Goal: Task Accomplishment & Management: Manage account settings

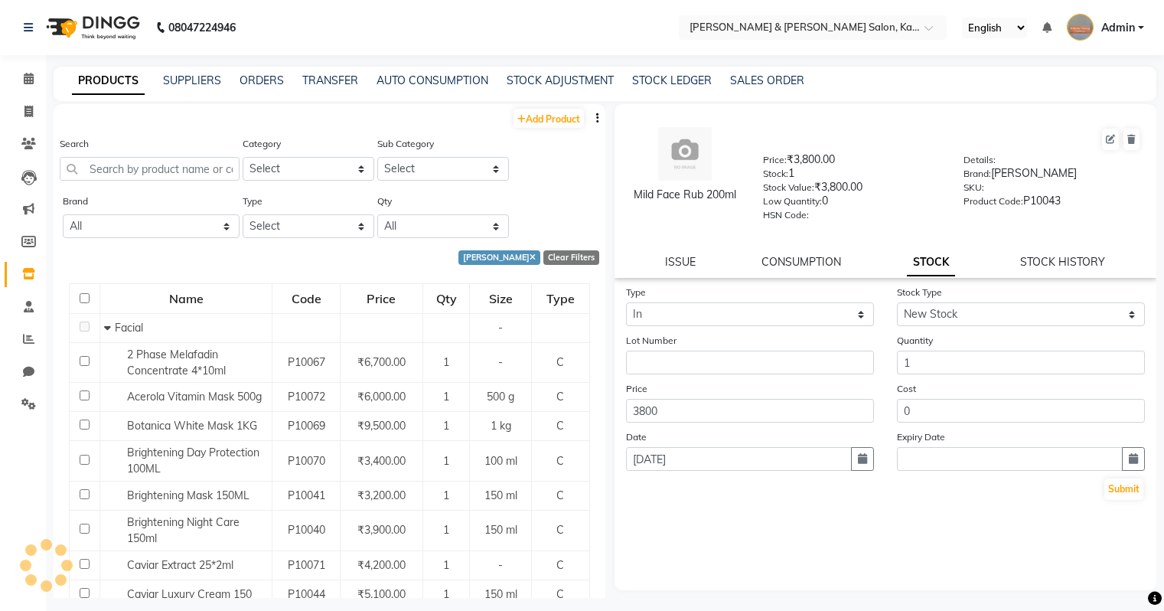
select select "[PERSON_NAME]"
select select "in"
select select "new stock"
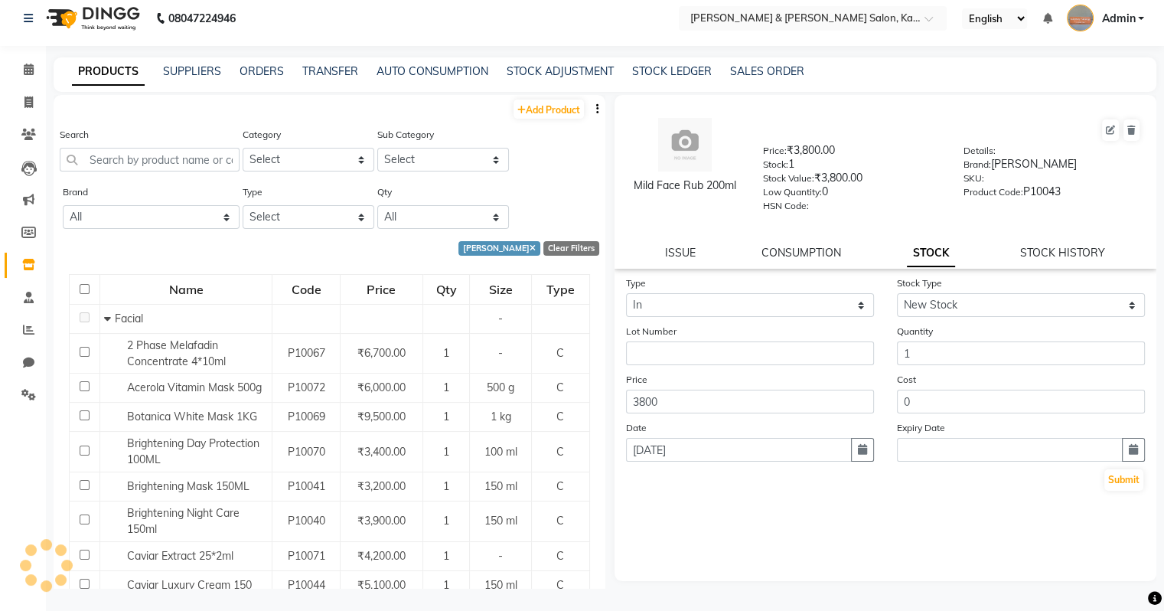
scroll to position [229, 0]
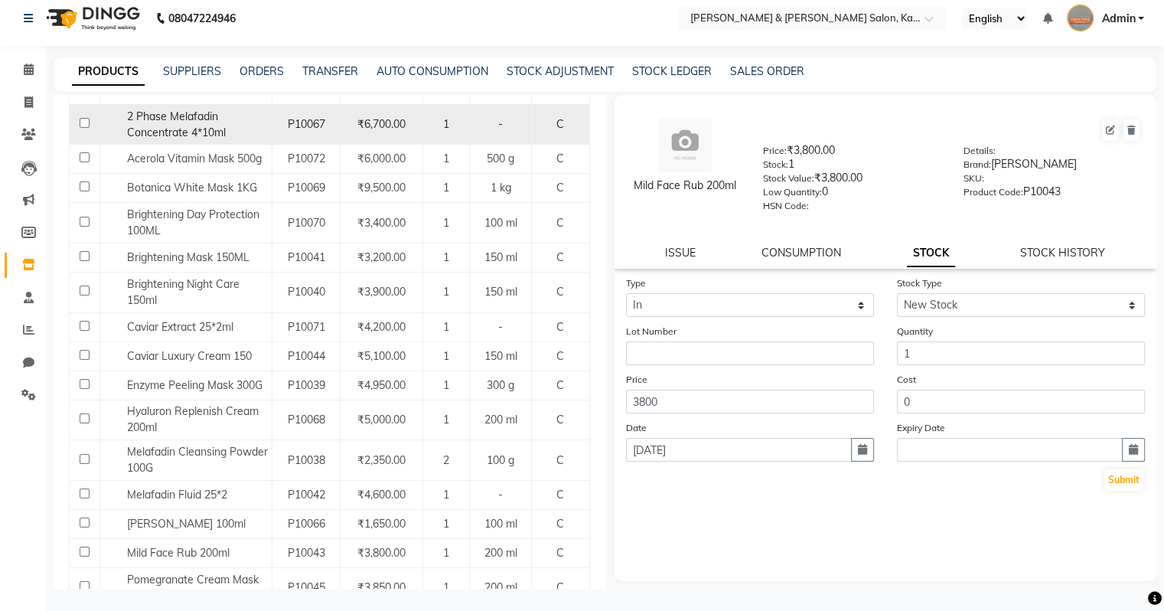
click at [156, 107] on td "2 Phase Melafadin Concentrate 4*10ml" at bounding box center [186, 124] width 172 height 41
click at [170, 118] on span "2 Phase Melafadin Concentrate 4*10ml" at bounding box center [176, 124] width 99 height 30
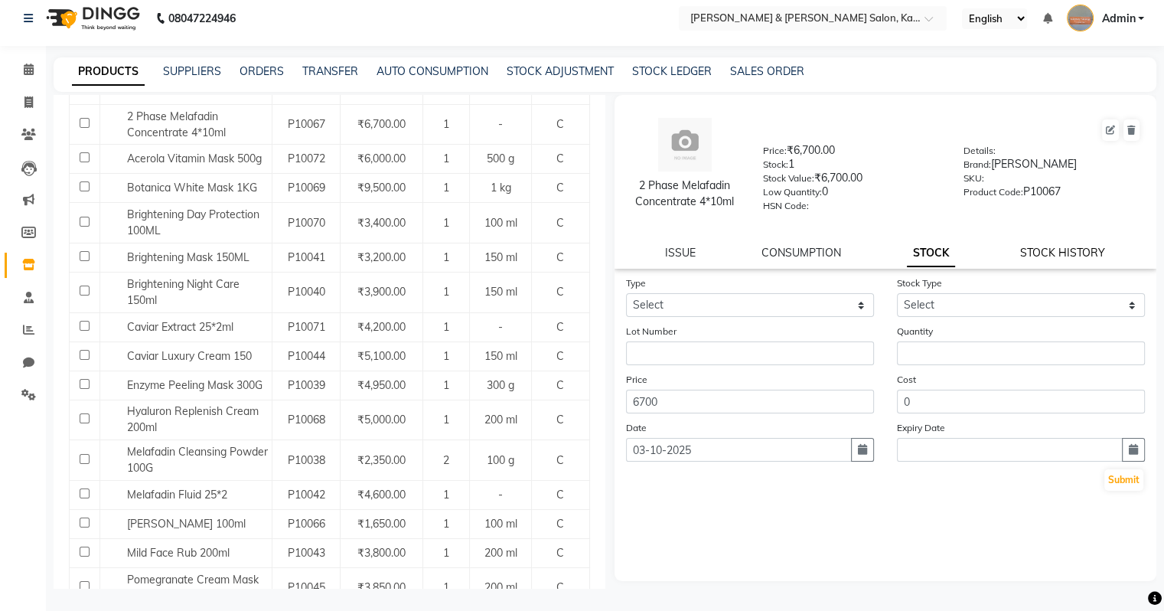
click at [1053, 260] on link "STOCK HISTORY" at bounding box center [1062, 253] width 85 height 14
select select "all"
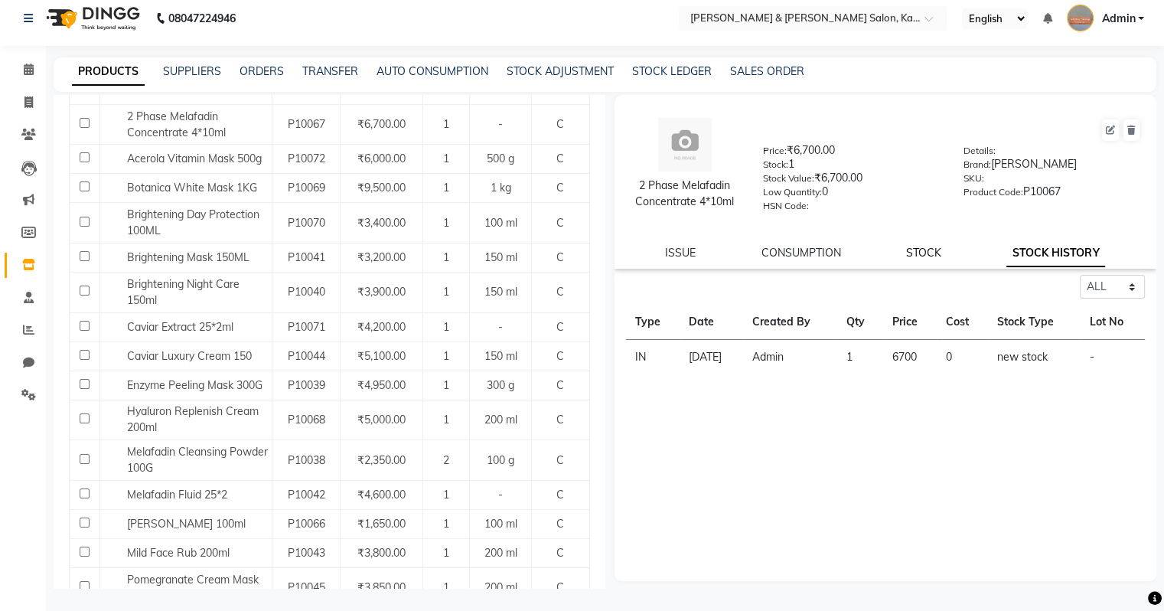
click at [925, 257] on link "STOCK" at bounding box center [923, 253] width 35 height 14
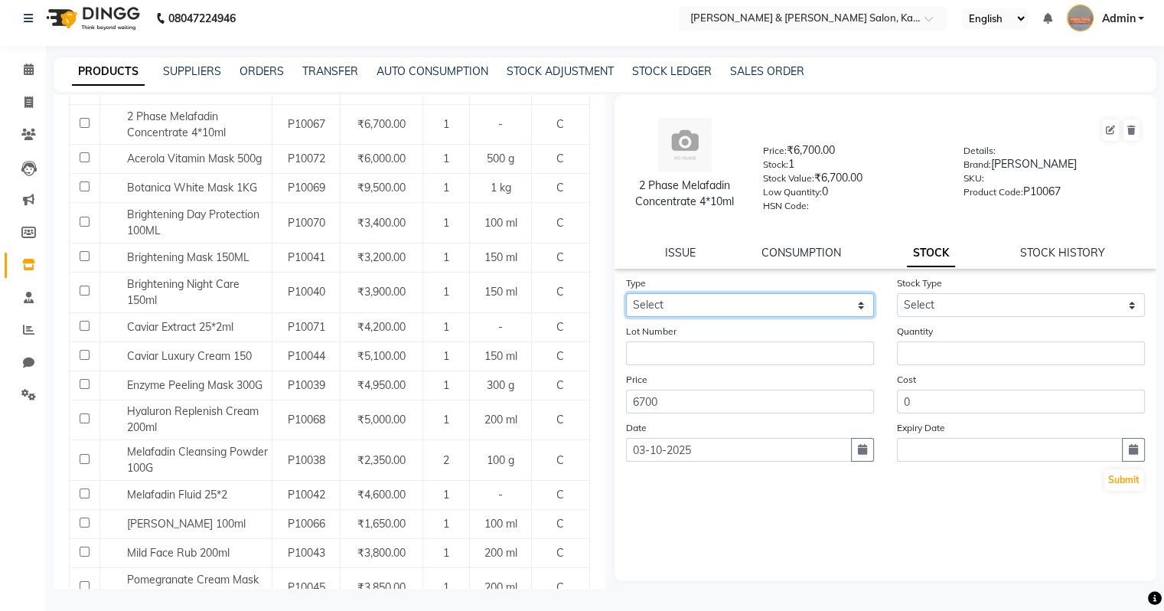
click at [762, 305] on select "Select In Out" at bounding box center [750, 305] width 248 height 24
select select "in"
click at [626, 298] on select "Select In Out" at bounding box center [750, 305] width 248 height 24
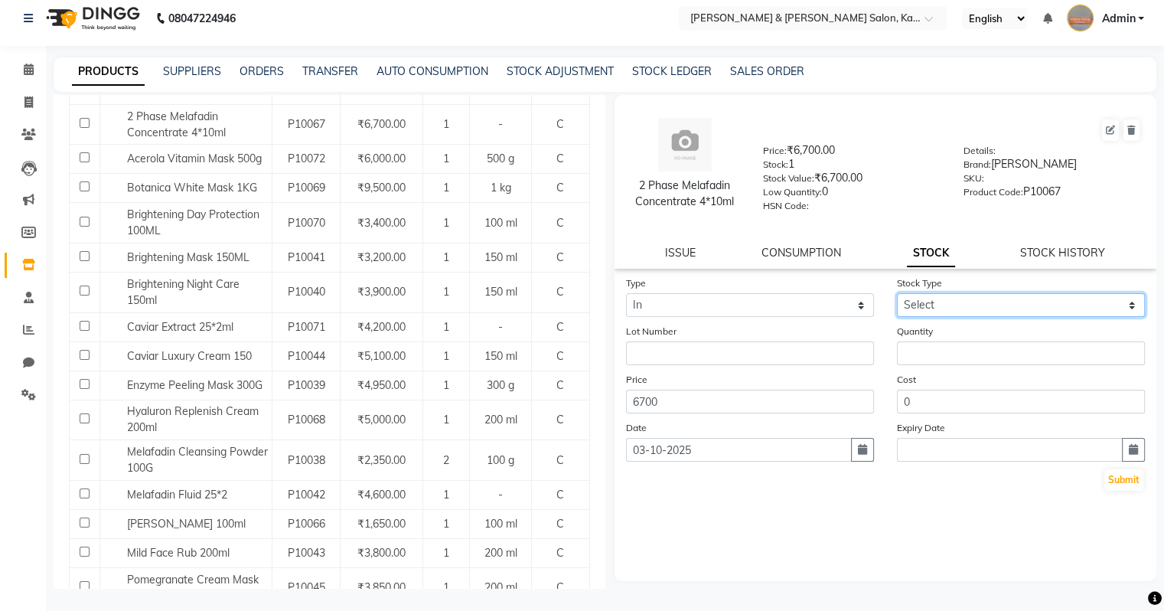
click at [954, 312] on select "Select New Stock Adjustment Return Other" at bounding box center [1021, 305] width 248 height 24
select select "new stock"
click at [897, 298] on select "Select New Stock Adjustment Return Other" at bounding box center [1021, 305] width 248 height 24
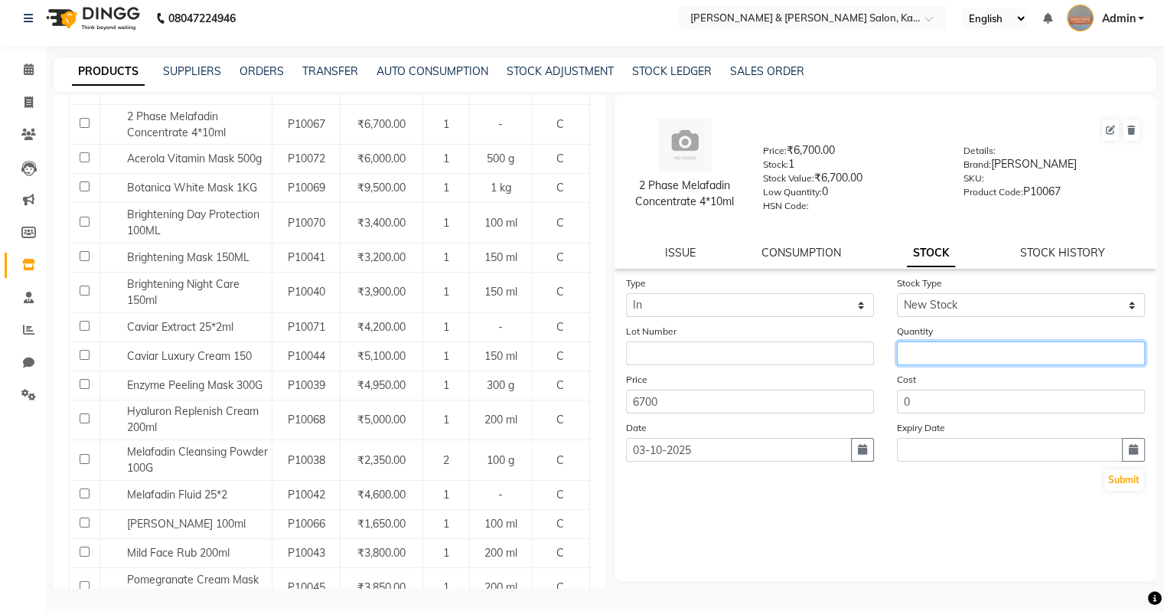
click at [926, 363] on input "number" at bounding box center [1021, 353] width 248 height 24
type input "1"
click at [856, 455] on button "button" at bounding box center [862, 450] width 23 height 24
select select "10"
select select "2025"
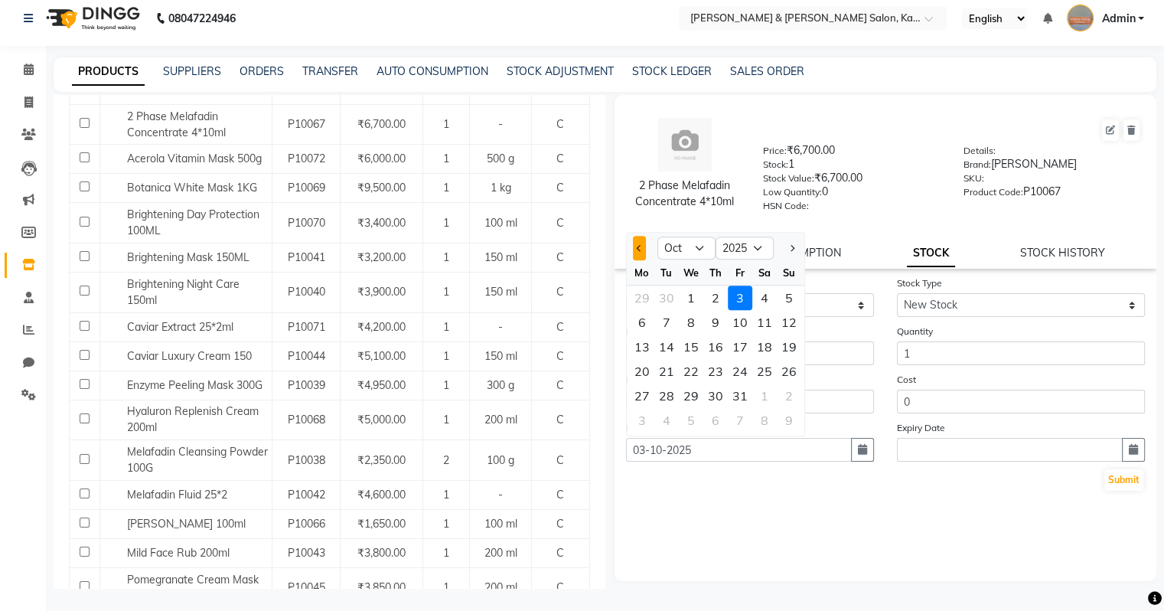
click at [634, 253] on button "Previous month" at bounding box center [639, 248] width 13 height 24
select select "9"
click at [638, 323] on div "8" at bounding box center [642, 322] width 24 height 24
type input "[DATE]"
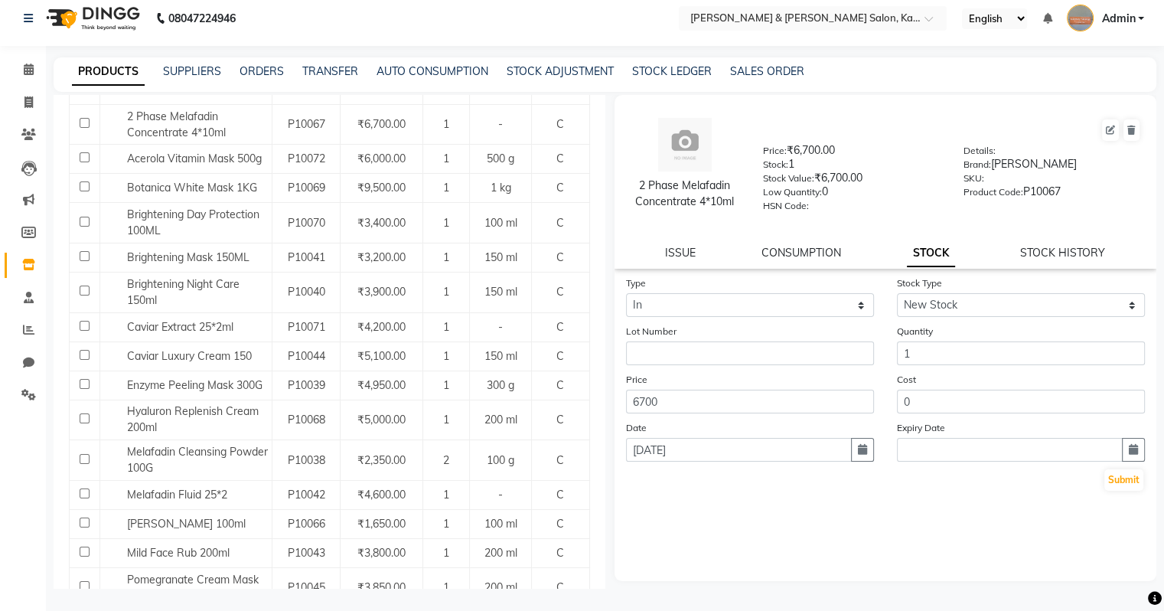
click at [857, 560] on div "Type Select In Out Stock Type Select New Stock Adjustment Return Other Lot Numb…" at bounding box center [886, 428] width 543 height 306
click at [1124, 487] on button "Submit" at bounding box center [1124, 479] width 39 height 21
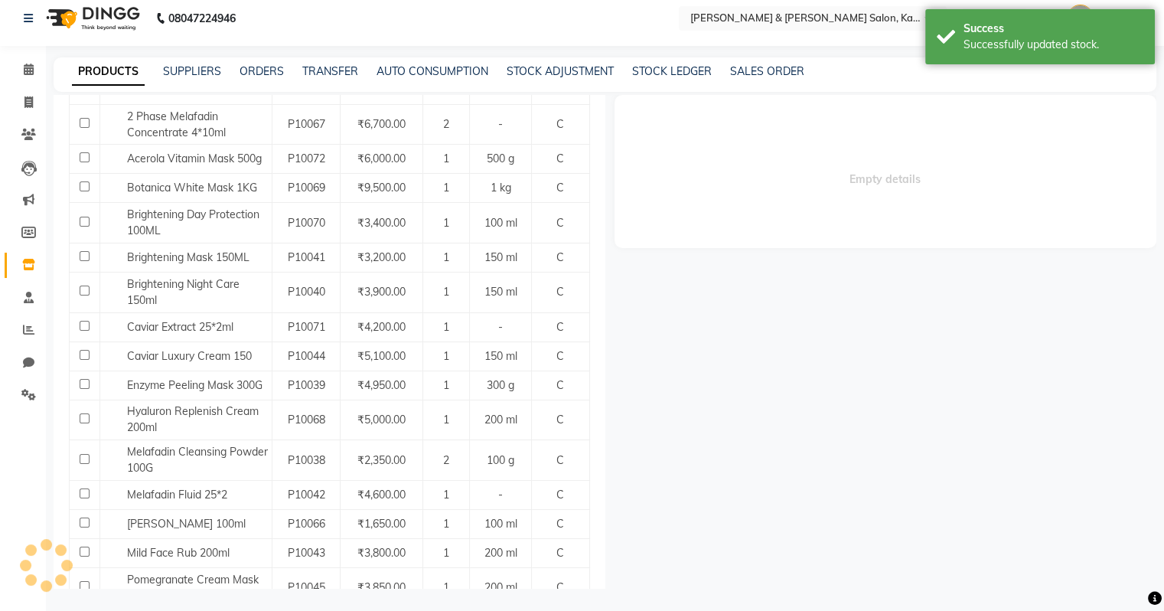
scroll to position [0, 0]
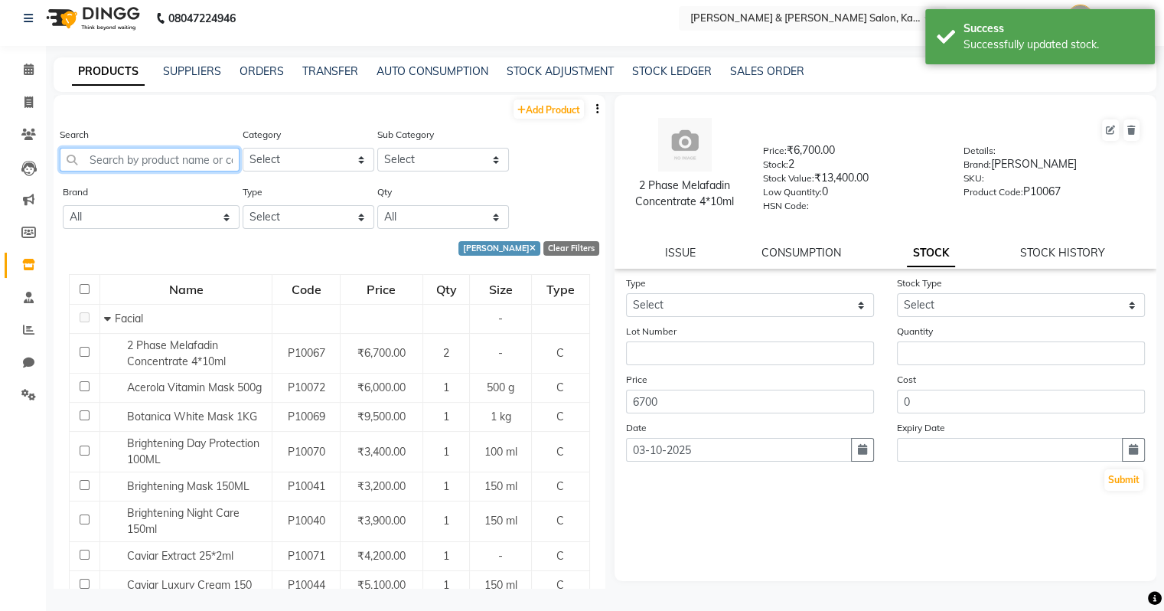
click at [155, 160] on input "text" at bounding box center [150, 160] width 180 height 24
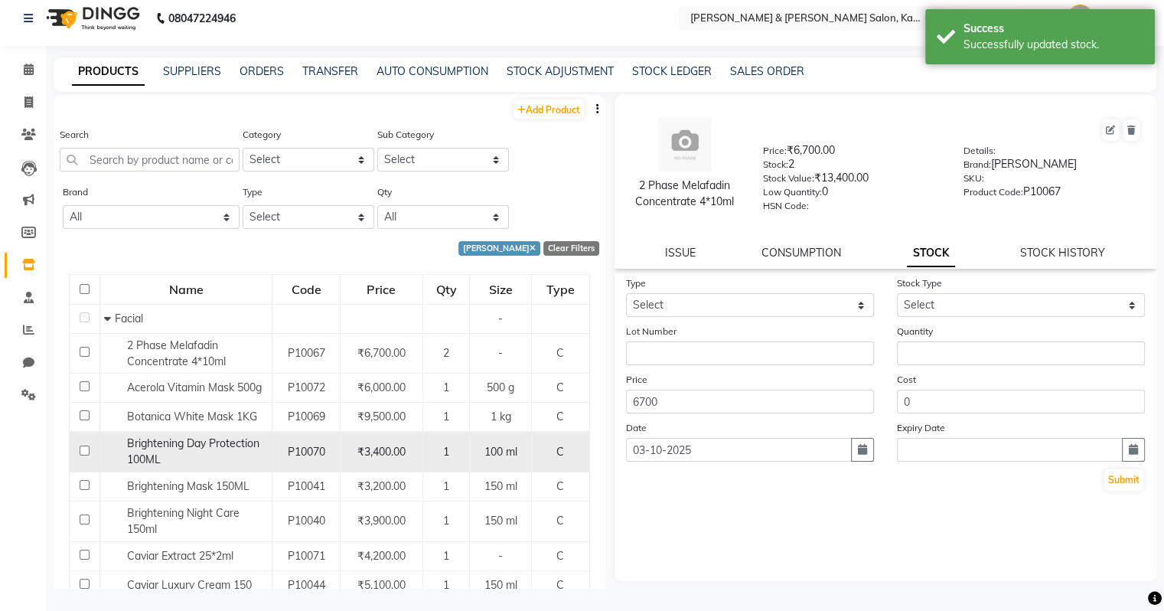
click at [205, 456] on div "Brightening Day Protection 100ML" at bounding box center [186, 452] width 164 height 32
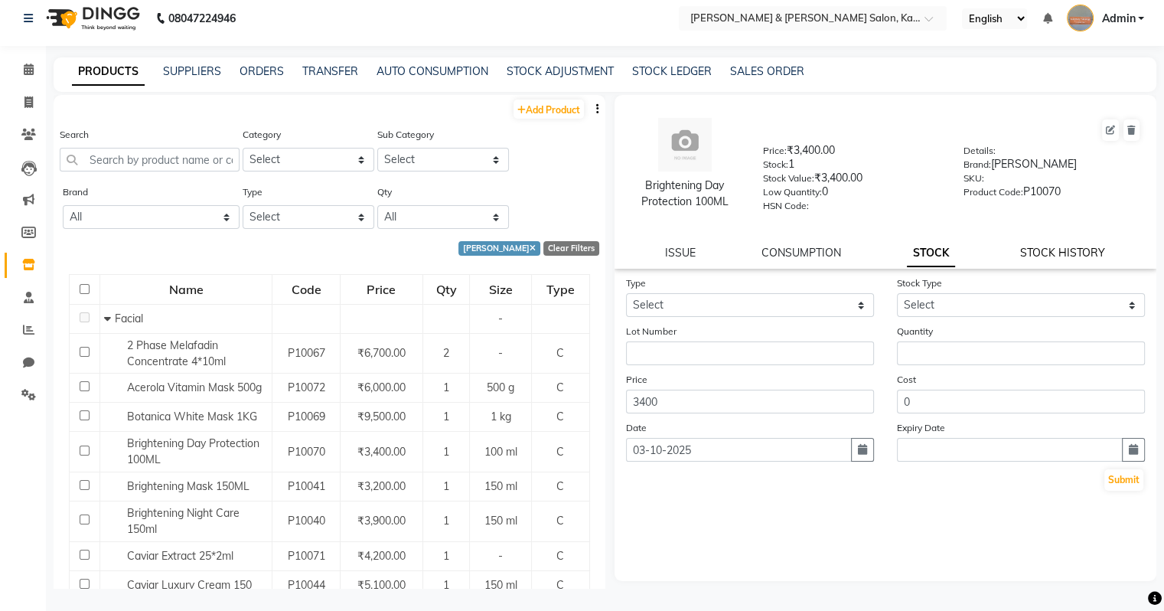
click at [1041, 260] on link "STOCK HISTORY" at bounding box center [1062, 253] width 85 height 14
select select "all"
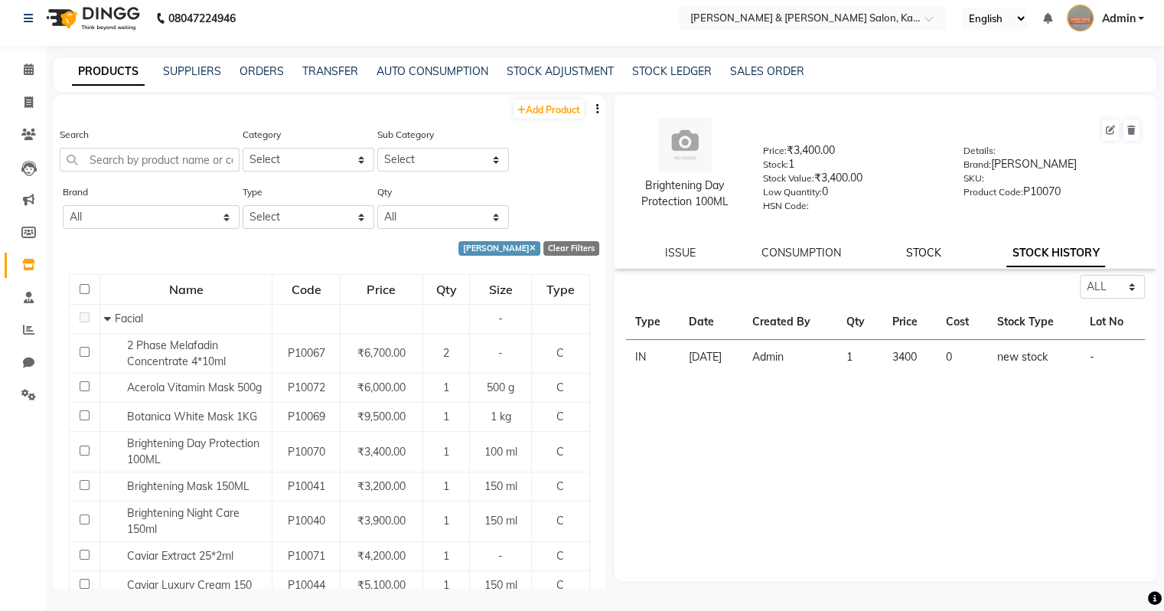
click at [941, 260] on link "STOCK" at bounding box center [923, 253] width 35 height 14
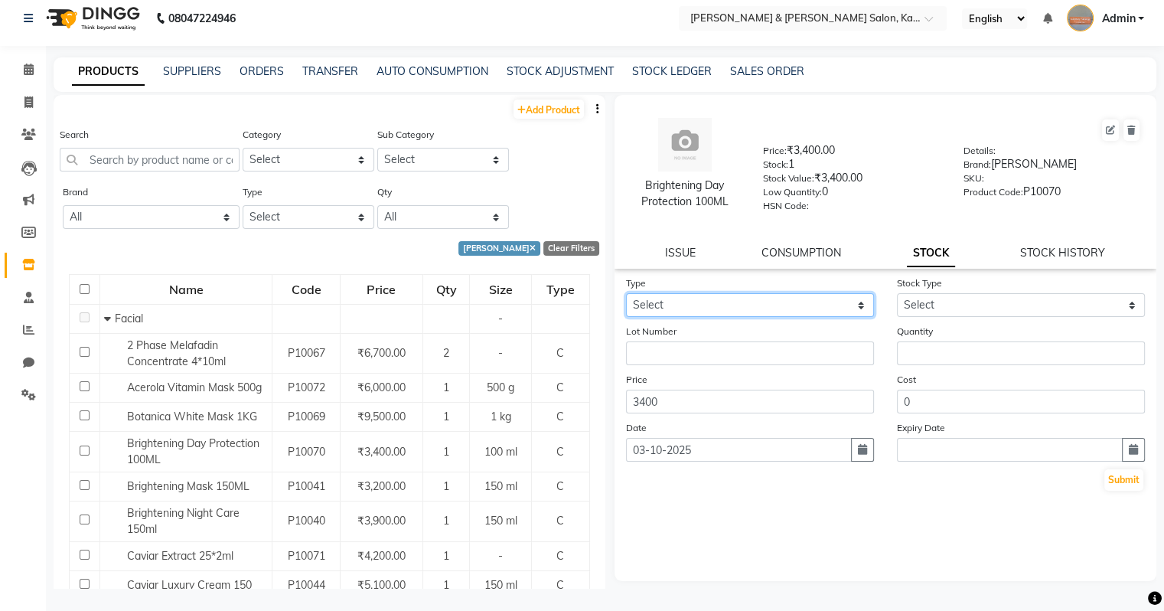
click at [693, 315] on select "Select In Out" at bounding box center [750, 305] width 248 height 24
select select "in"
click at [626, 298] on select "Select In Out" at bounding box center [750, 305] width 248 height 24
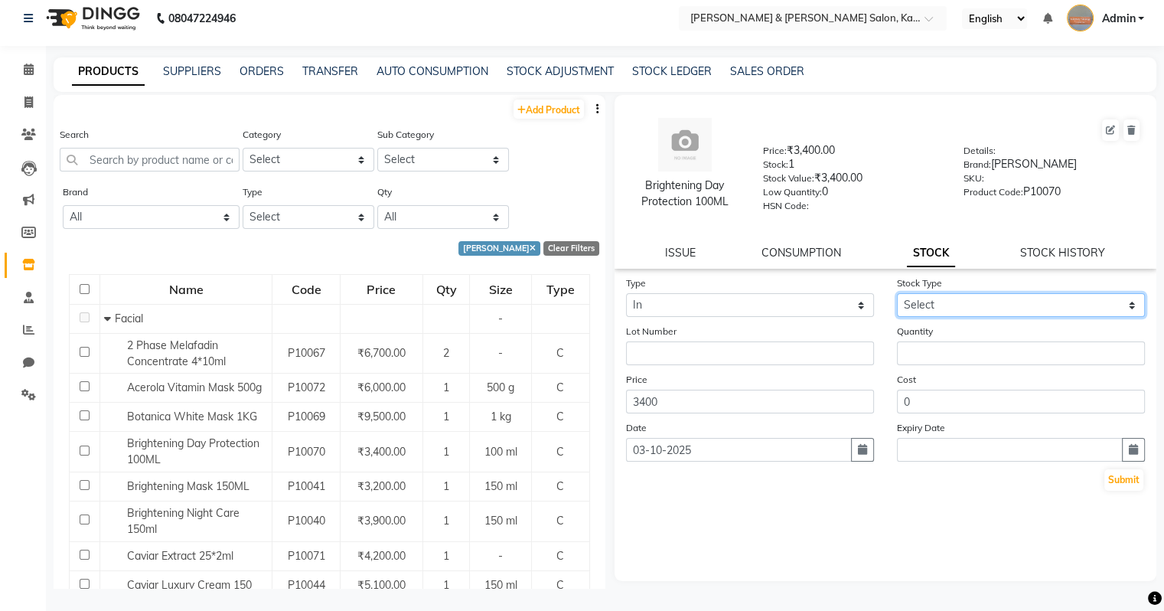
click at [958, 311] on select "Select New Stock Adjustment Return Other" at bounding box center [1021, 305] width 248 height 24
select select "new stock"
click at [897, 298] on select "Select New Stock Adjustment Return Other" at bounding box center [1021, 305] width 248 height 24
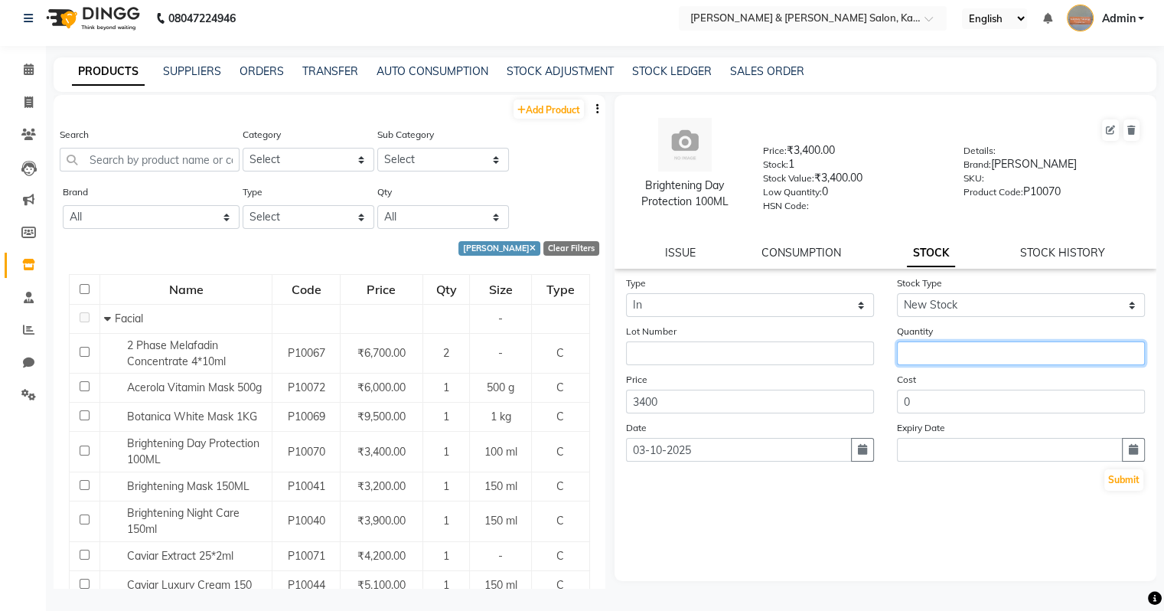
click at [926, 364] on input "number" at bounding box center [1021, 353] width 248 height 24
type input "1"
click at [868, 462] on button "button" at bounding box center [862, 450] width 23 height 24
select select "10"
select select "2025"
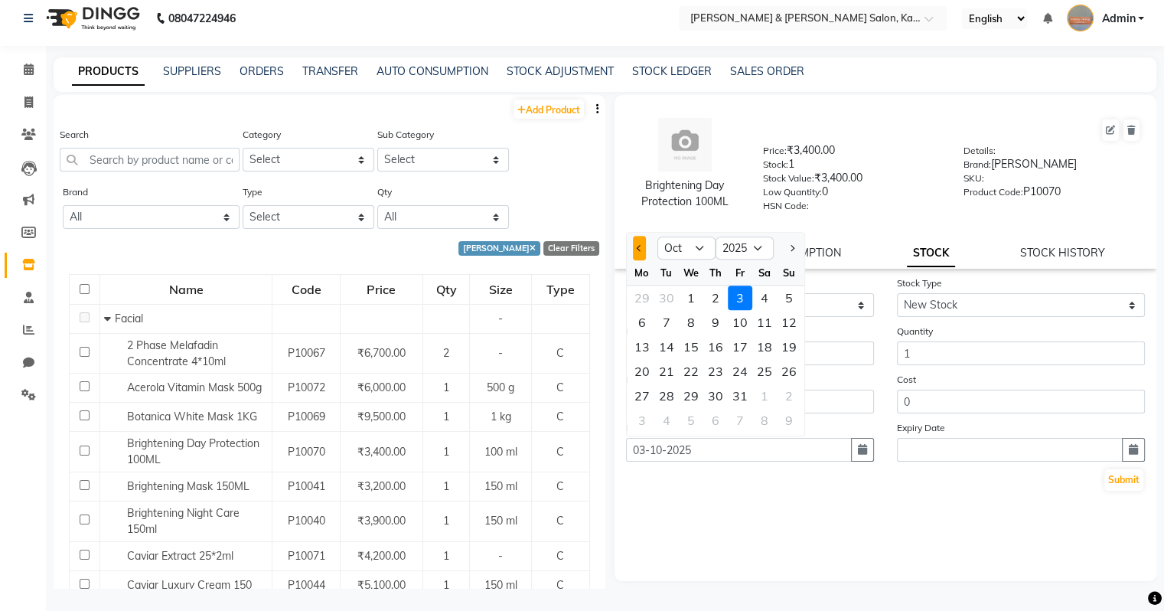
click at [638, 259] on button "Previous month" at bounding box center [639, 248] width 13 height 24
select select "9"
click at [646, 332] on div "8" at bounding box center [642, 322] width 24 height 24
type input "[DATE]"
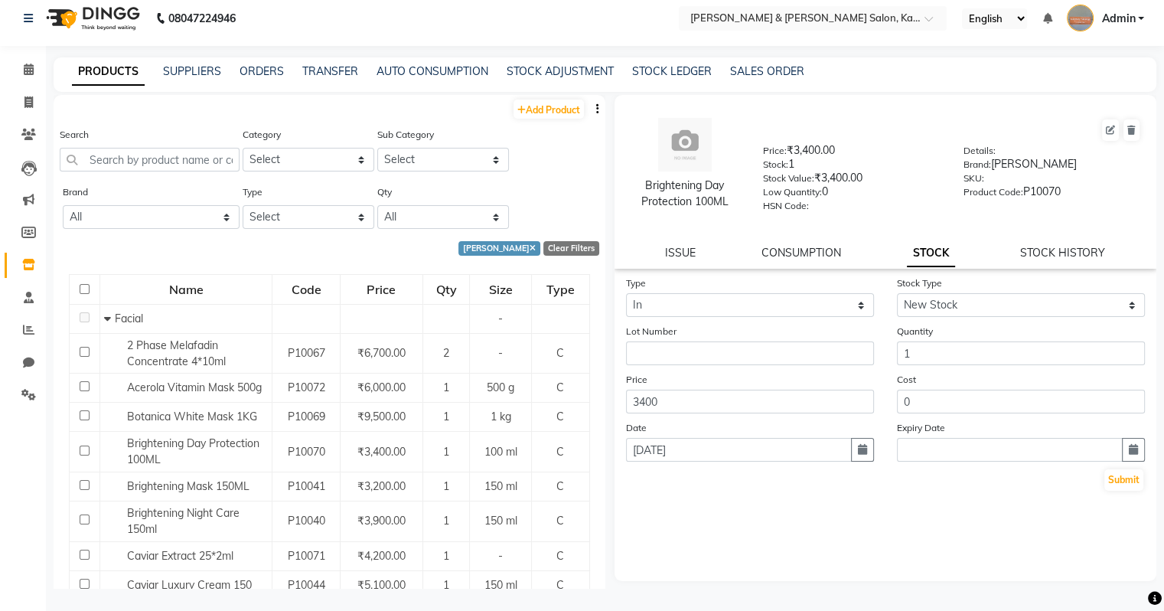
click at [691, 528] on div "Type Select In Out Stock Type Select New Stock Adjustment Return Other Lot Numb…" at bounding box center [886, 428] width 543 height 306
click at [1117, 488] on button "Submit" at bounding box center [1124, 479] width 39 height 21
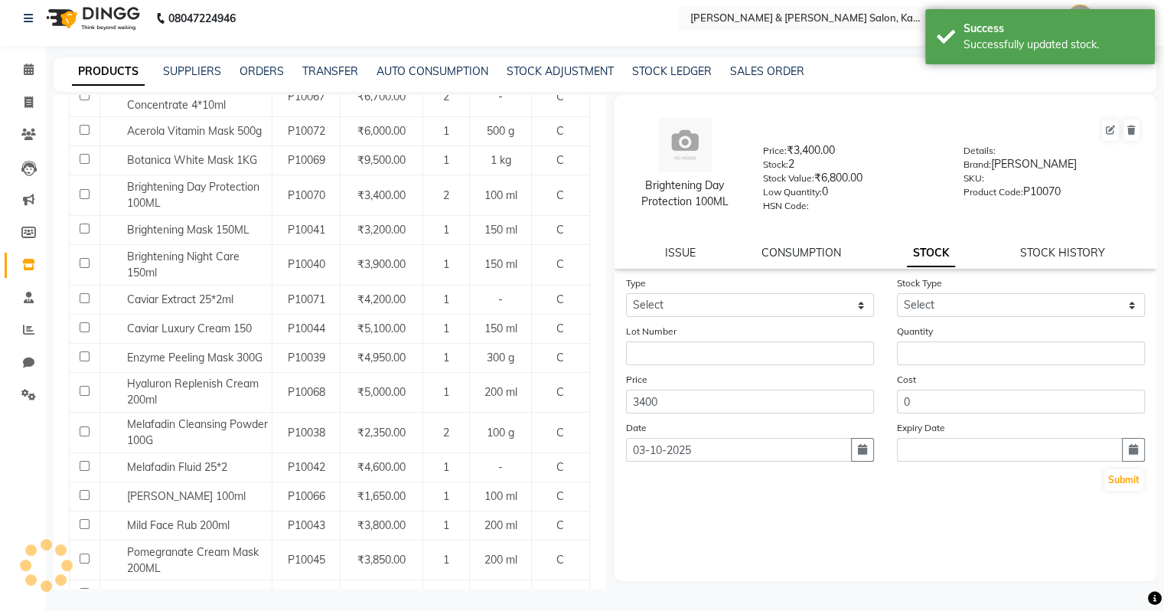
scroll to position [322, 0]
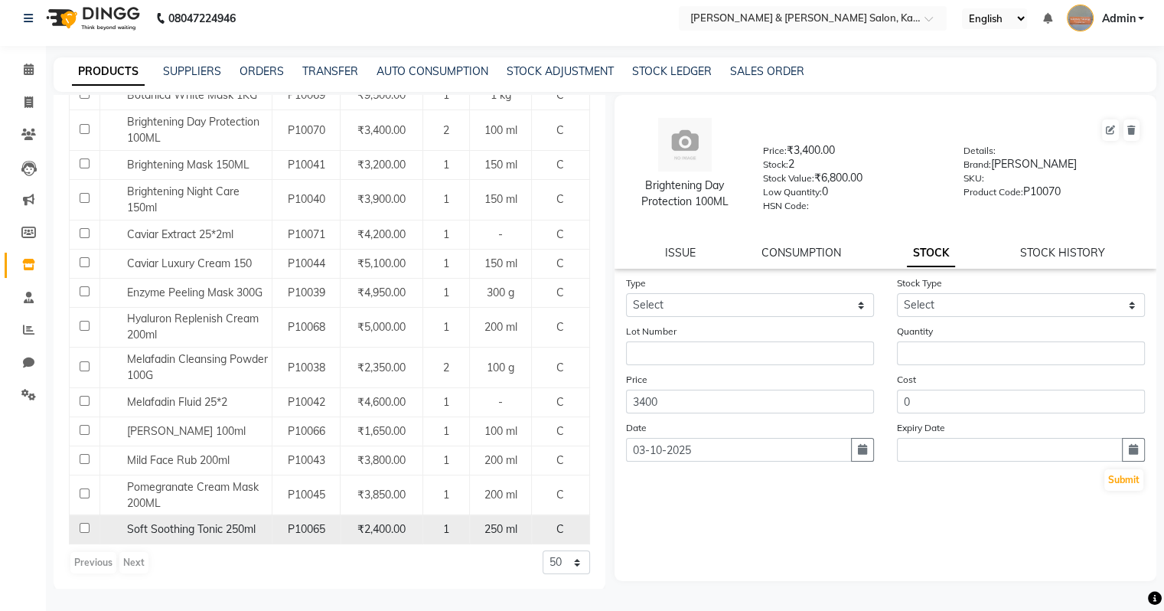
click at [217, 522] on span "Soft Soothing Tonic 250ml" at bounding box center [191, 529] width 129 height 14
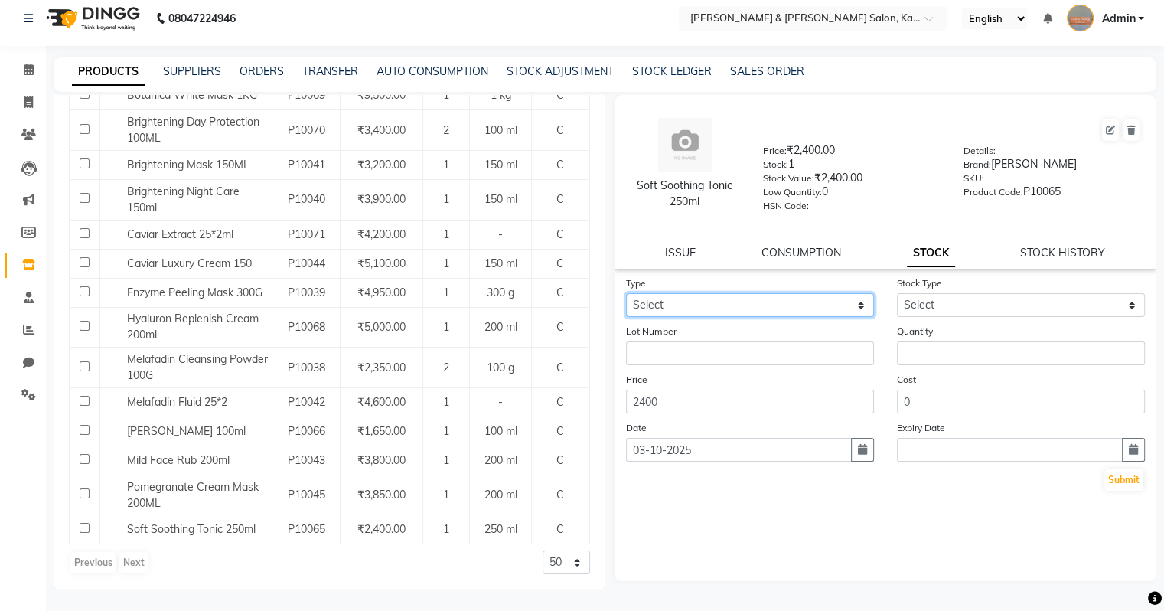
click at [691, 317] on select "Select In Out" at bounding box center [750, 305] width 248 height 24
select select "in"
click at [626, 298] on select "Select In Out" at bounding box center [750, 305] width 248 height 24
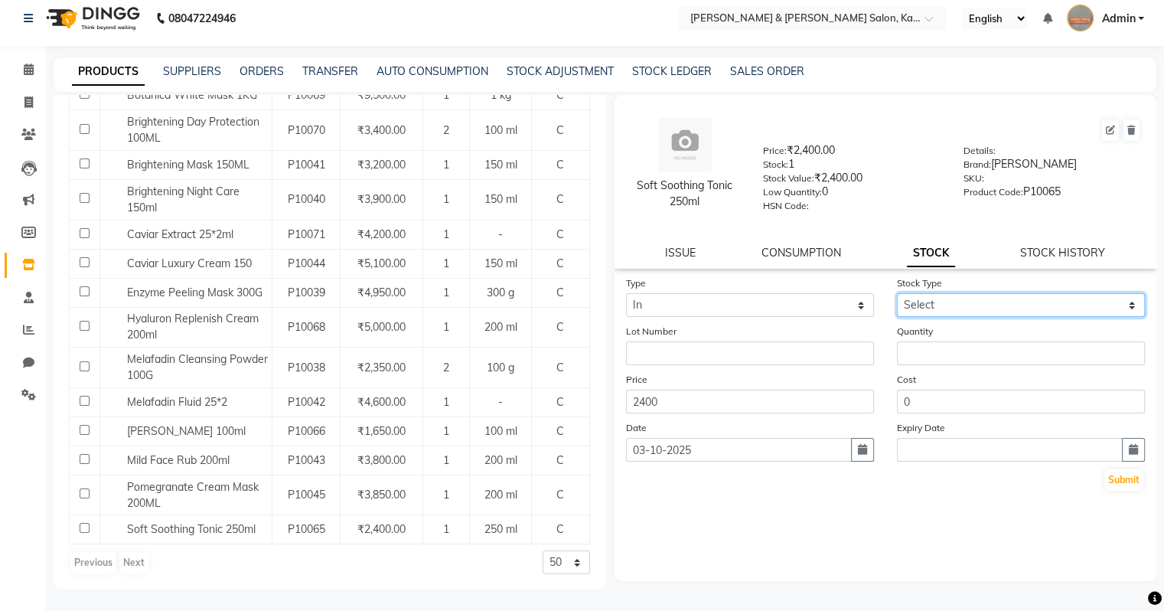
click at [986, 317] on select "Select New Stock Adjustment Return Other" at bounding box center [1021, 305] width 248 height 24
select select "new stock"
click at [897, 298] on select "Select New Stock Adjustment Return Other" at bounding box center [1021, 305] width 248 height 24
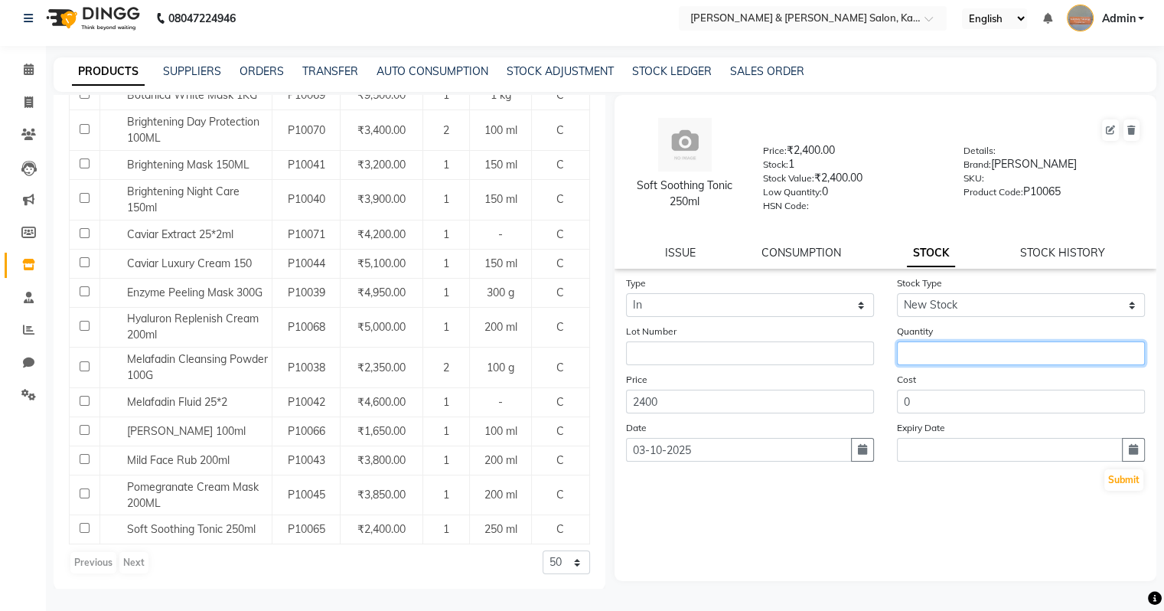
click at [942, 358] on input "number" at bounding box center [1021, 353] width 248 height 24
type input "1"
click at [855, 461] on button "button" at bounding box center [862, 450] width 23 height 24
select select "10"
select select "2025"
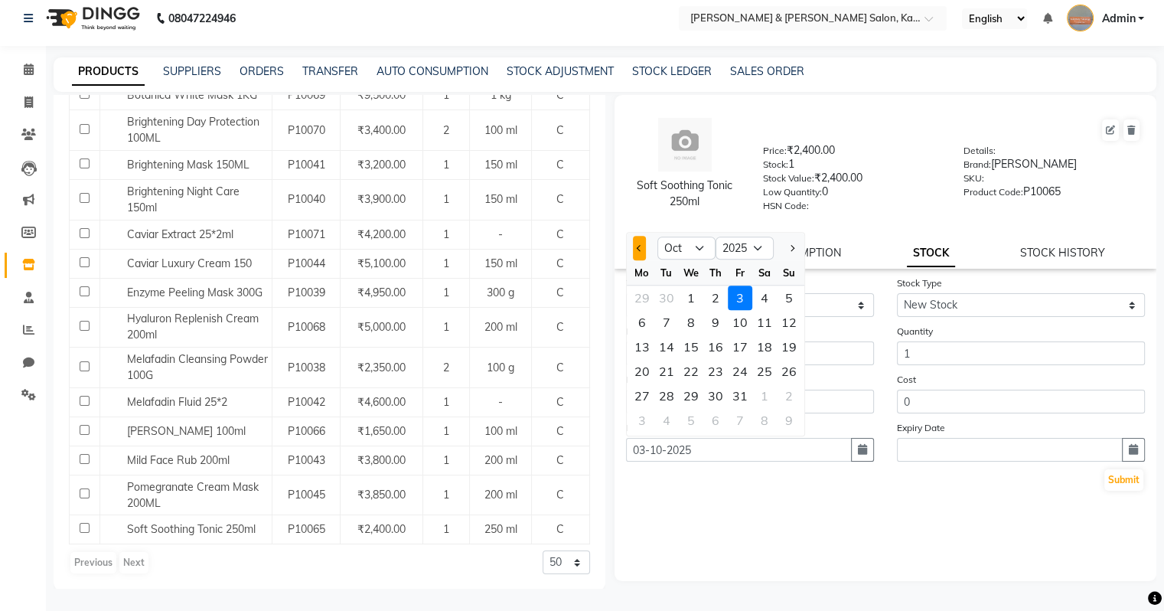
click at [639, 259] on button "Previous month" at bounding box center [639, 248] width 13 height 24
select select "9"
click at [644, 335] on div "8" at bounding box center [642, 322] width 24 height 24
type input "[DATE]"
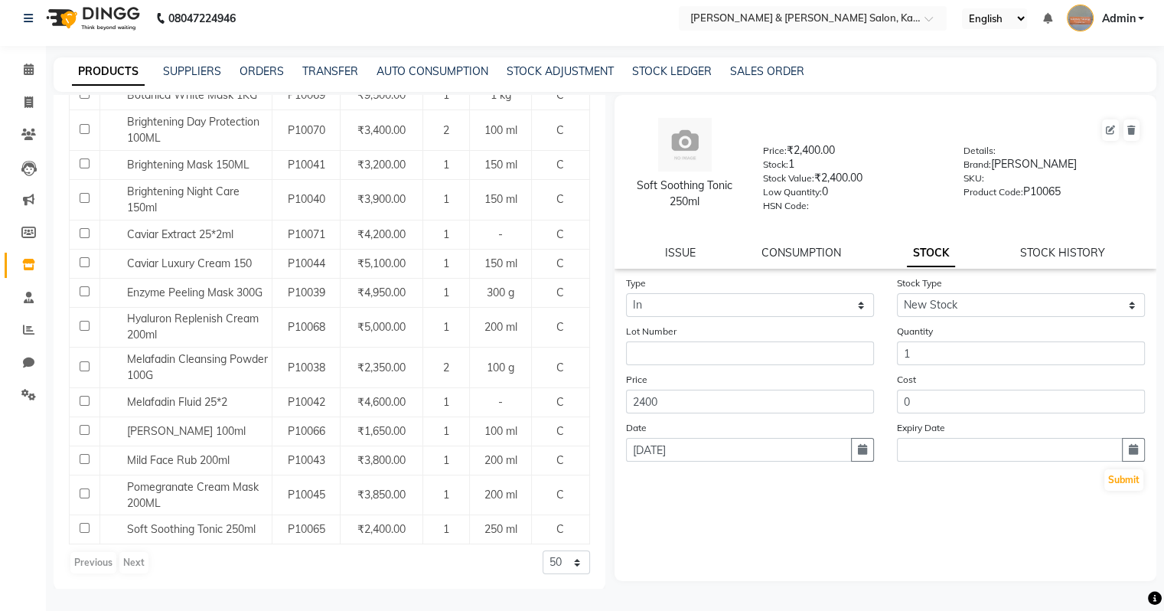
click at [781, 559] on div "Type Select In Out Stock Type Select New Stock Adjustment Return Other Lot Numb…" at bounding box center [886, 428] width 543 height 306
click at [1138, 491] on button "Submit" at bounding box center [1124, 479] width 39 height 21
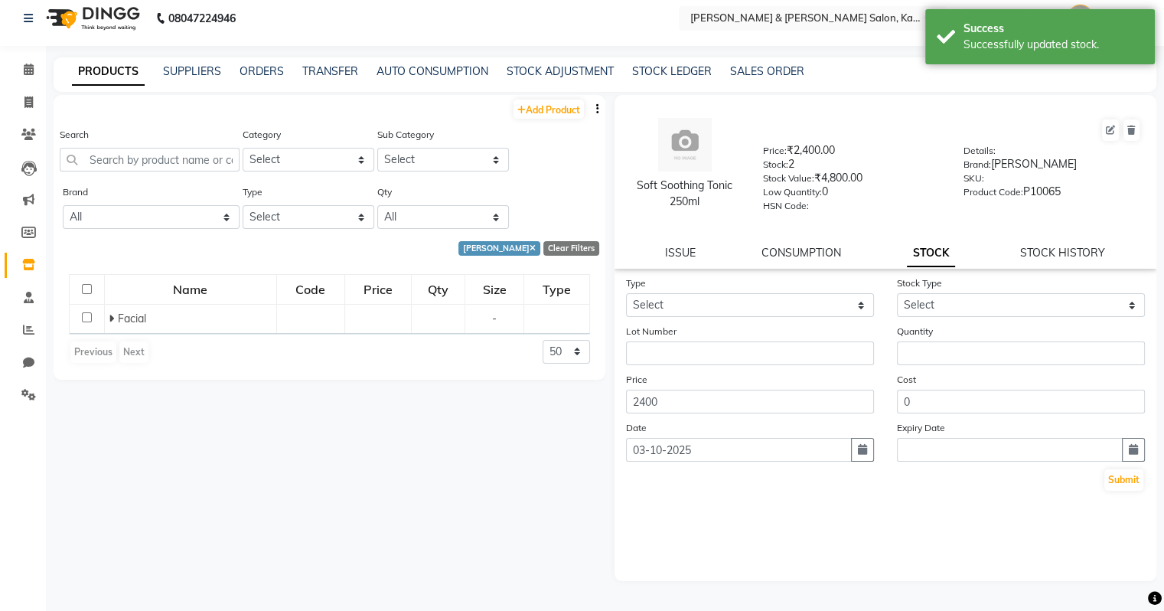
scroll to position [0, 0]
